Goal: Task Accomplishment & Management: Manage account settings

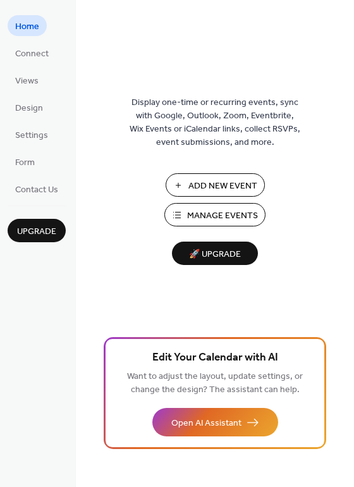
click at [331, 240] on div "Display one-time or recurring events, sync with Google, Outlook, Zoom, Eventbri…" at bounding box center [215, 264] width 278 height 446
click at [44, 54] on span "Connect" at bounding box center [31, 53] width 33 height 13
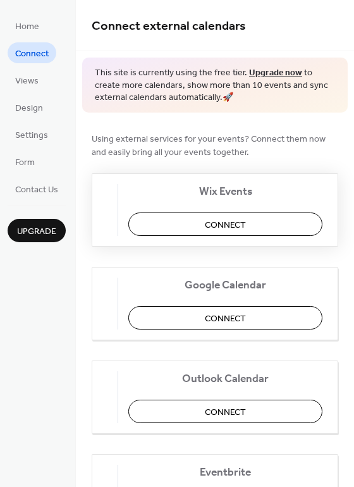
click at [181, 222] on button "Connect" at bounding box center [225, 223] width 194 height 23
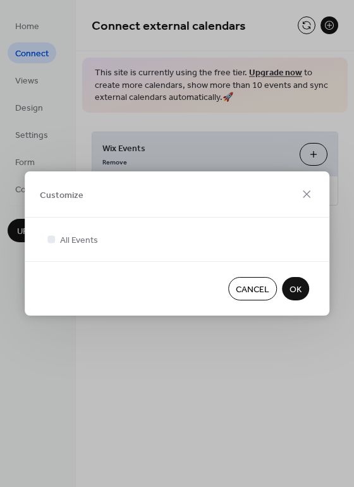
click at [291, 293] on span "OK" at bounding box center [295, 289] width 12 height 13
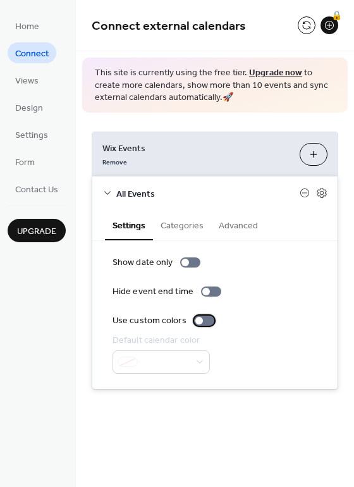
click at [201, 321] on div at bounding box center [204, 320] width 20 height 10
click at [205, 319] on div at bounding box center [209, 321] width 8 height 8
click at [200, 323] on div at bounding box center [204, 320] width 20 height 10
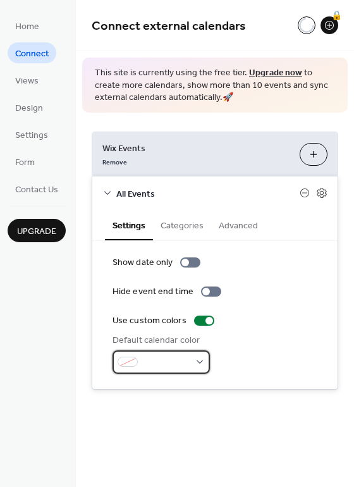
click at [185, 362] on span at bounding box center [166, 362] width 47 height 13
click at [293, 320] on div "Use custom colors" at bounding box center [215, 320] width 205 height 13
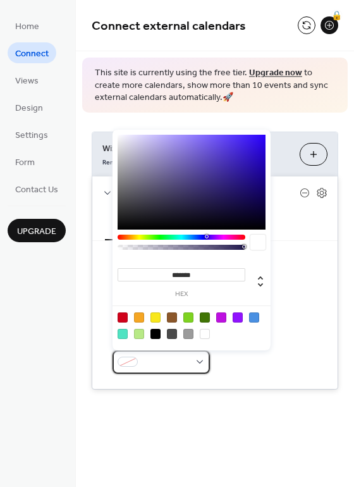
click at [192, 367] on div at bounding box center [161, 361] width 97 height 23
click at [156, 332] on div at bounding box center [155, 334] width 10 height 10
type input "*******"
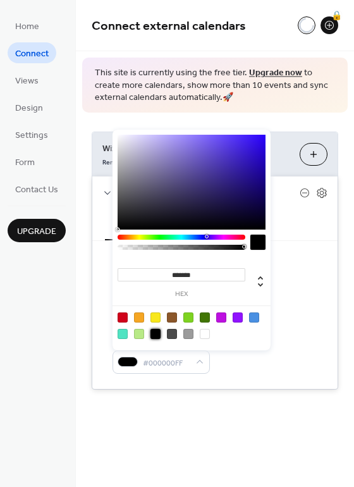
click at [295, 358] on div "Default calendar color #000000FF" at bounding box center [215, 354] width 205 height 40
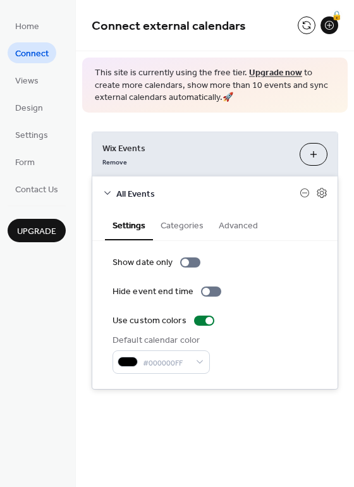
click at [193, 222] on button "Categories" at bounding box center [182, 224] width 58 height 29
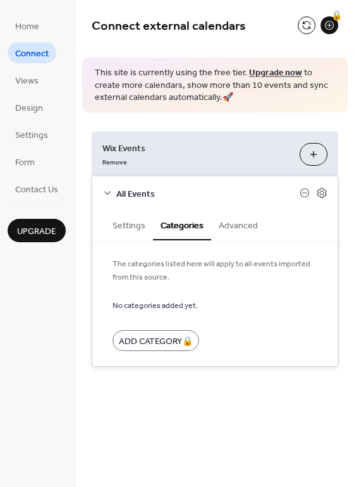
click at [229, 226] on button "Advanced" at bounding box center [238, 224] width 54 height 29
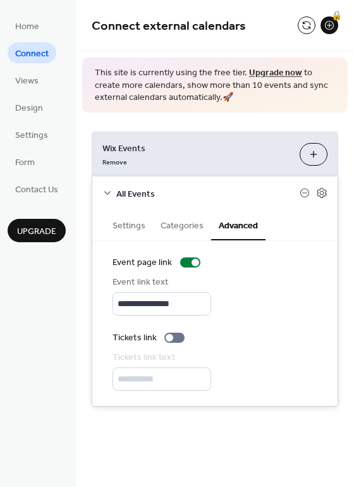
click at [105, 192] on icon at bounding box center [107, 193] width 10 height 10
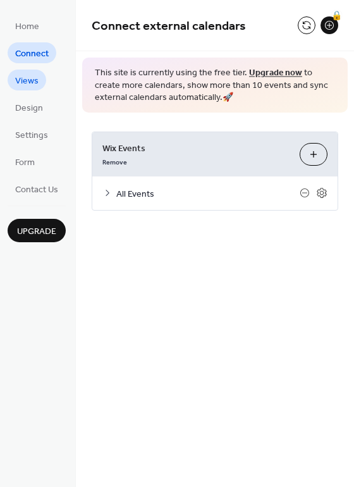
click at [30, 82] on span "Views" at bounding box center [26, 81] width 23 height 13
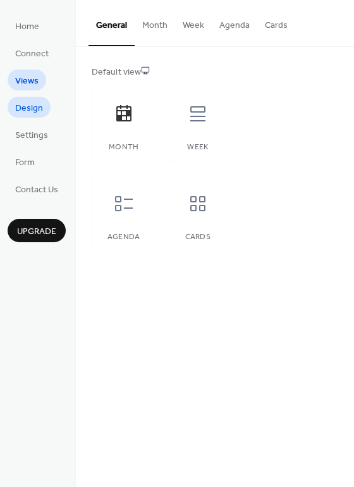
click at [36, 109] on span "Design" at bounding box center [29, 108] width 28 height 13
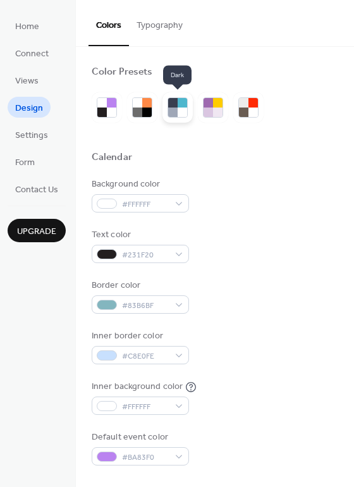
click at [173, 108] on div at bounding box center [172, 111] width 9 height 9
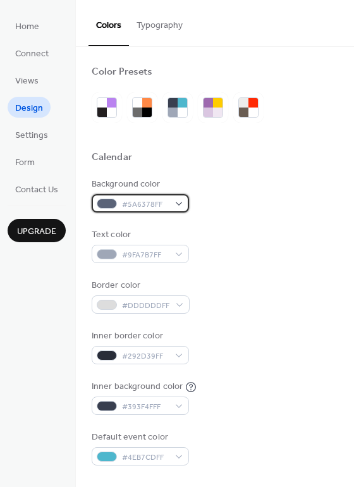
click at [148, 204] on span "#5A6378FF" at bounding box center [145, 204] width 47 height 13
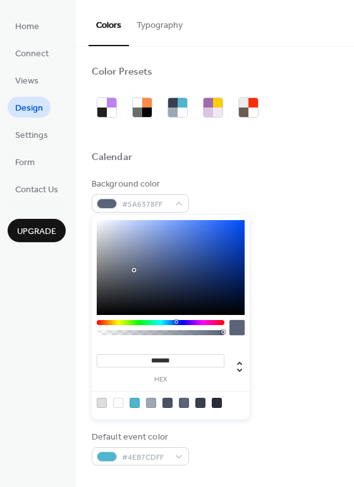
click at [115, 403] on div at bounding box center [118, 403] width 10 height 10
type input "*******"
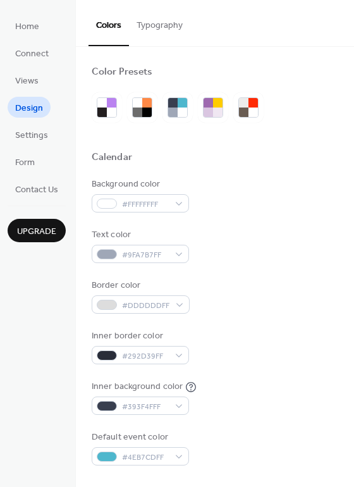
click at [278, 169] on div at bounding box center [215, 172] width 247 height 10
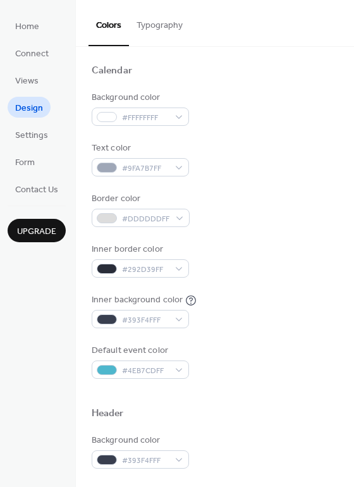
scroll to position [126, 0]
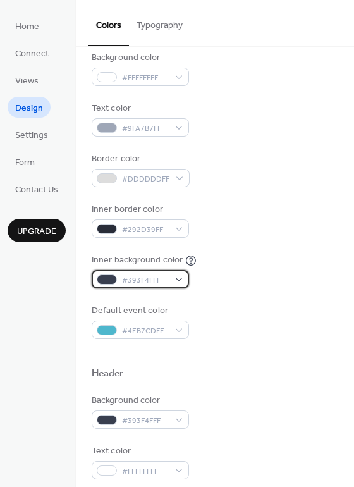
click at [164, 274] on span "#393F4FFF" at bounding box center [145, 280] width 47 height 13
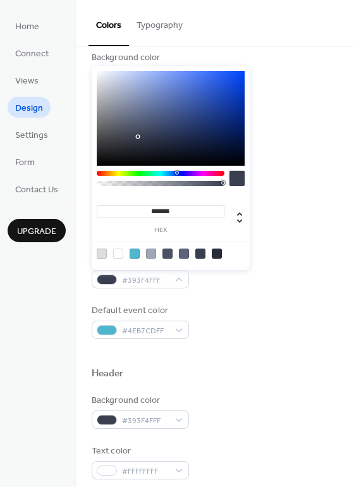
click at [117, 251] on div at bounding box center [118, 253] width 10 height 10
type input "*******"
click at [287, 402] on div "Background color #393F4FFF" at bounding box center [215, 411] width 247 height 35
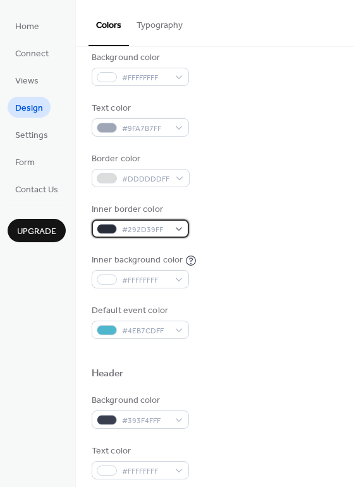
click at [162, 227] on span "#292D39FF" at bounding box center [145, 229] width 47 height 13
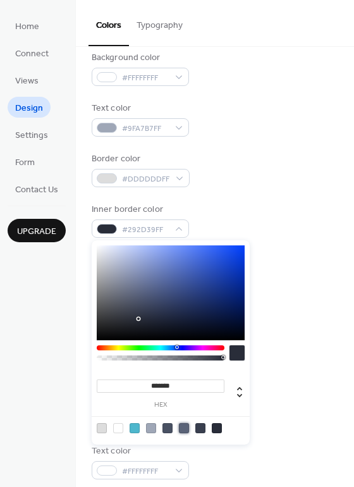
click at [182, 425] on div at bounding box center [184, 428] width 10 height 10
type input "*******"
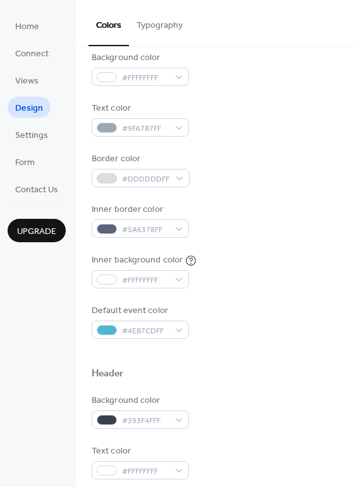
click at [238, 153] on div "Border color #DDDDDDFF" at bounding box center [215, 169] width 247 height 35
click at [153, 327] on span "#4EB7CDFF" at bounding box center [145, 330] width 47 height 13
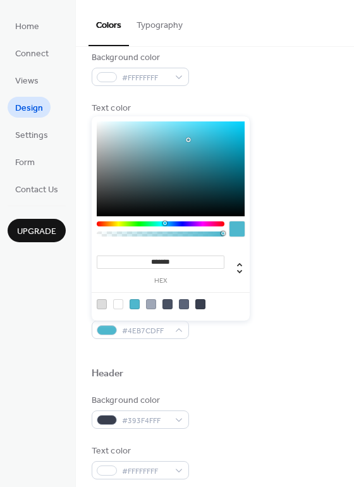
click at [167, 305] on div at bounding box center [167, 304] width 10 height 10
type input "*******"
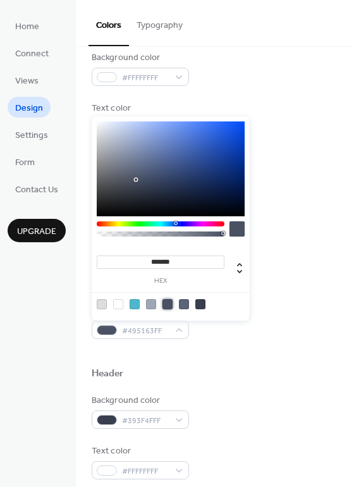
click at [258, 392] on div at bounding box center [215, 389] width 247 height 10
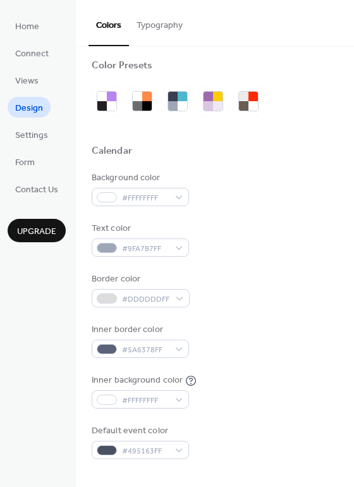
scroll to position [0, 0]
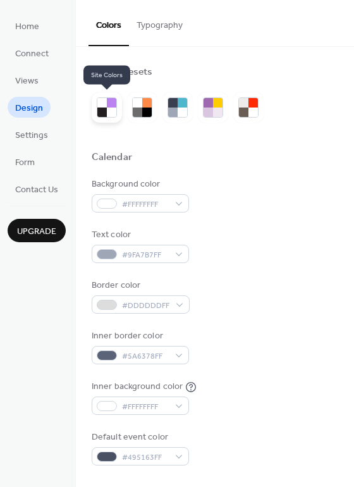
drag, startPoint x: 106, startPoint y: 98, endPoint x: 114, endPoint y: 112, distance: 15.8
click at [107, 98] on div at bounding box center [107, 107] width 20 height 20
click at [114, 107] on div at bounding box center [111, 111] width 9 height 9
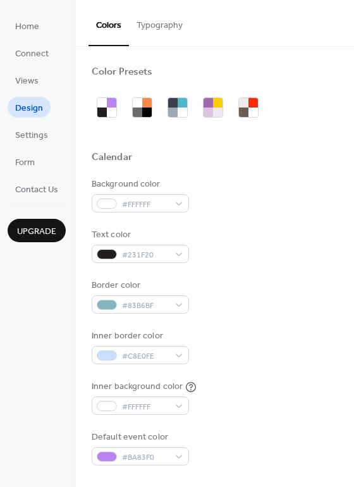
click at [159, 33] on button "Typography" at bounding box center [159, 22] width 61 height 45
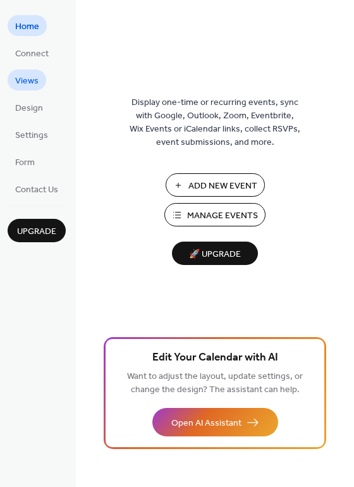
click at [28, 79] on span "Views" at bounding box center [26, 81] width 23 height 13
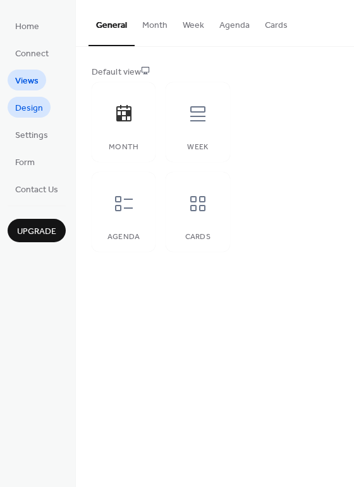
click at [40, 112] on span "Design" at bounding box center [29, 108] width 28 height 13
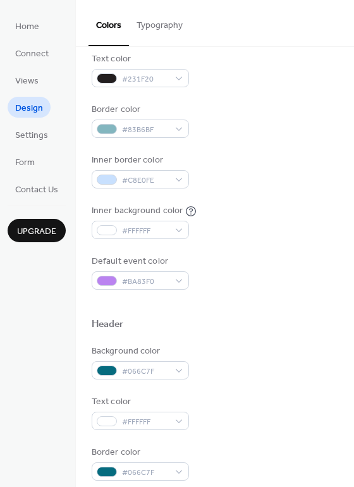
scroll to position [190, 0]
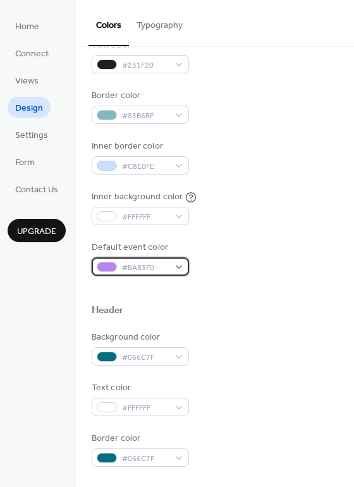
click at [147, 265] on span "#BA83F0" at bounding box center [145, 267] width 47 height 13
click at [287, 221] on div "Inner background color #FFFFFF" at bounding box center [215, 207] width 247 height 35
